Goal: Information Seeking & Learning: Learn about a topic

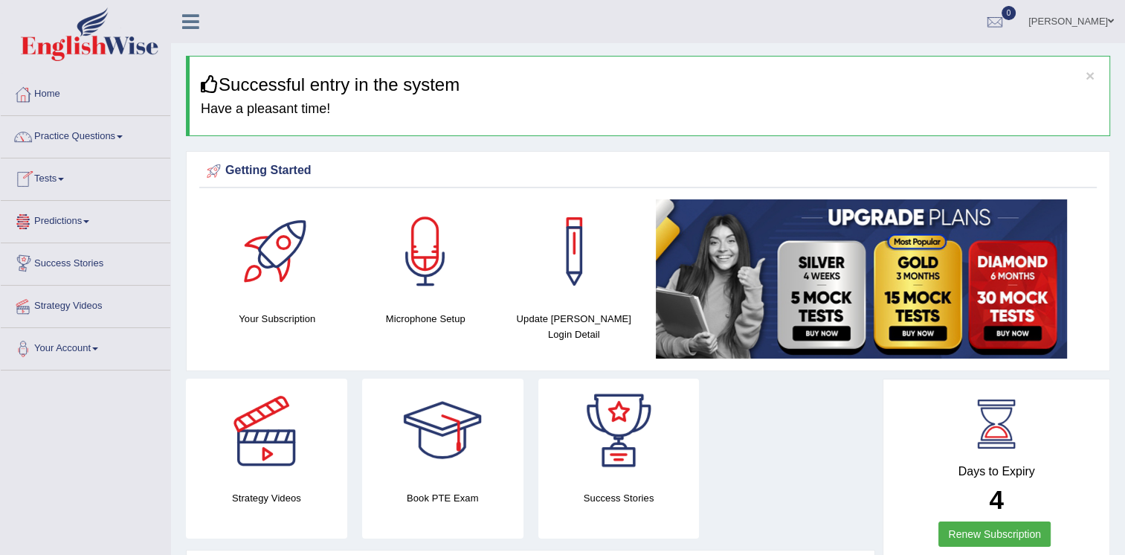
click at [64, 178] on span at bounding box center [61, 179] width 6 height 3
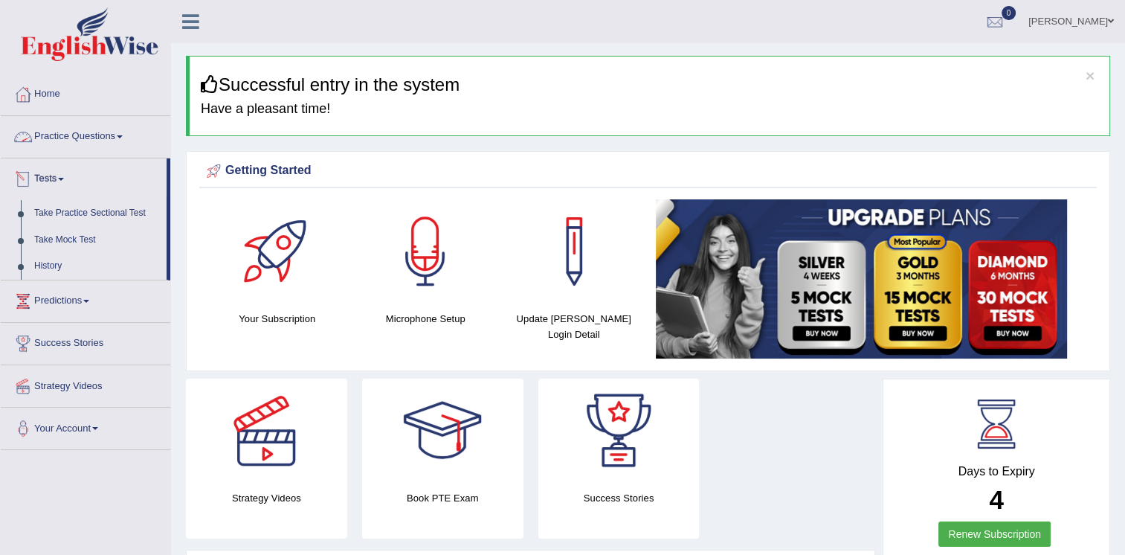
click at [120, 137] on span at bounding box center [120, 136] width 6 height 3
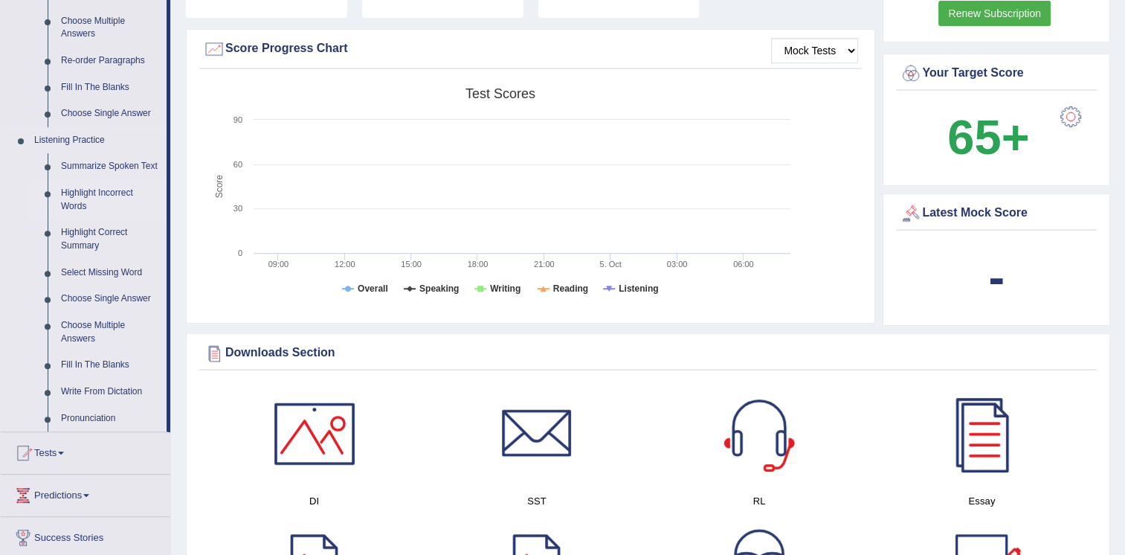
scroll to position [521, 0]
click at [101, 165] on link "Summarize Spoken Text" at bounding box center [110, 166] width 112 height 27
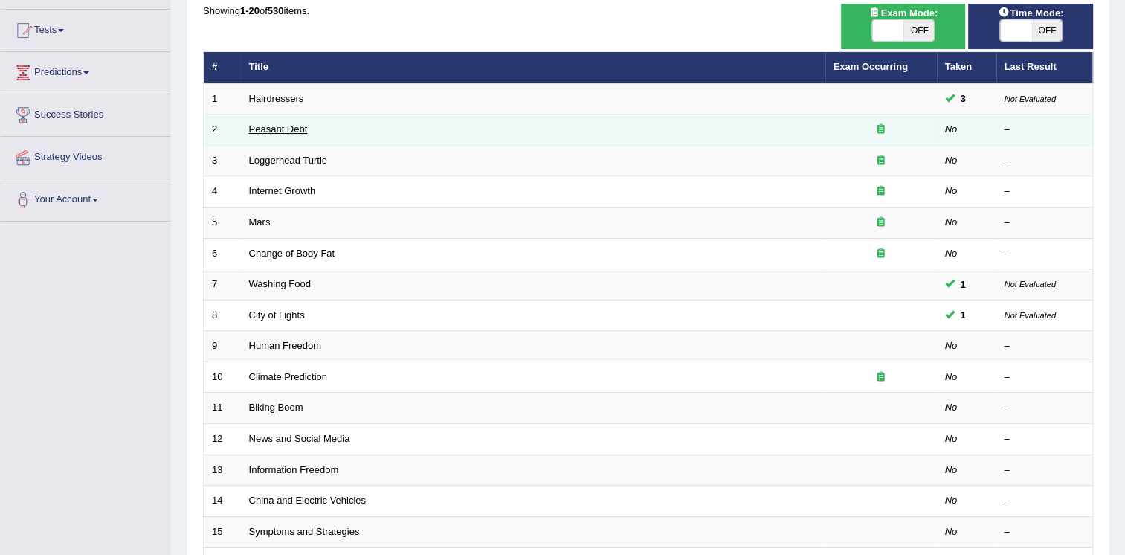
click at [264, 131] on link "Peasant Debt" at bounding box center [278, 128] width 59 height 11
